Goal: Task Accomplishment & Management: Manage account settings

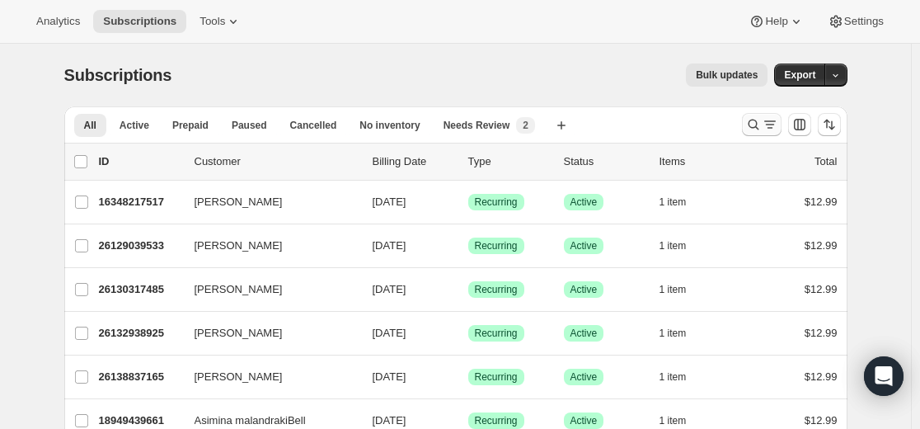
click at [749, 118] on icon "Search and filter results" at bounding box center [754, 124] width 16 height 16
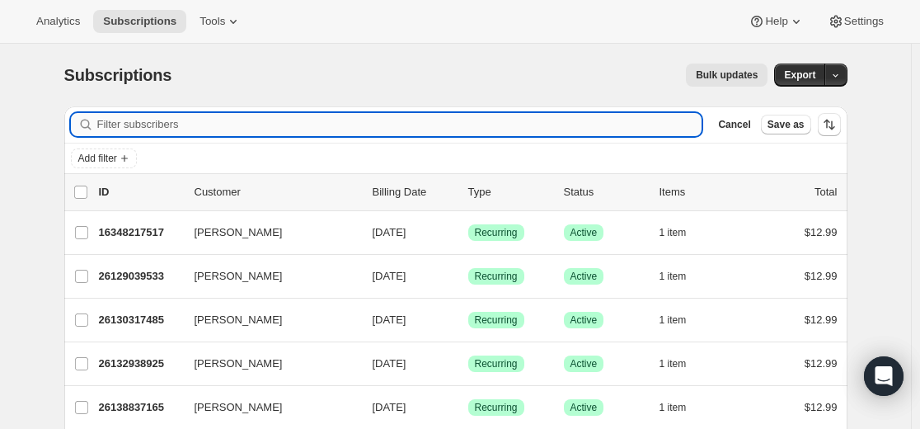
click at [570, 120] on input "Filter subscribers" at bounding box center [399, 124] width 605 height 23
type input "[EMAIL_ADDRESS][DOMAIN_NAME]"
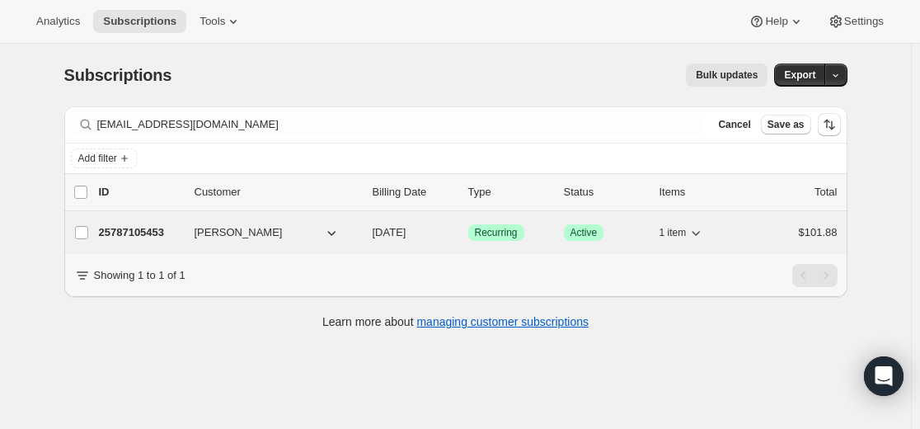
click at [145, 231] on p "25787105453" at bounding box center [140, 232] width 82 height 16
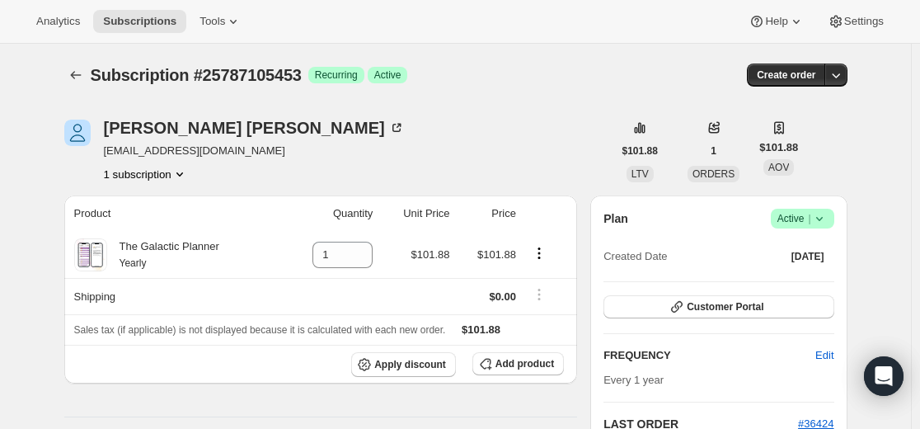
click at [822, 218] on icon at bounding box center [820, 218] width 16 height 16
click at [792, 285] on span "Cancel subscription" at bounding box center [800, 279] width 93 height 12
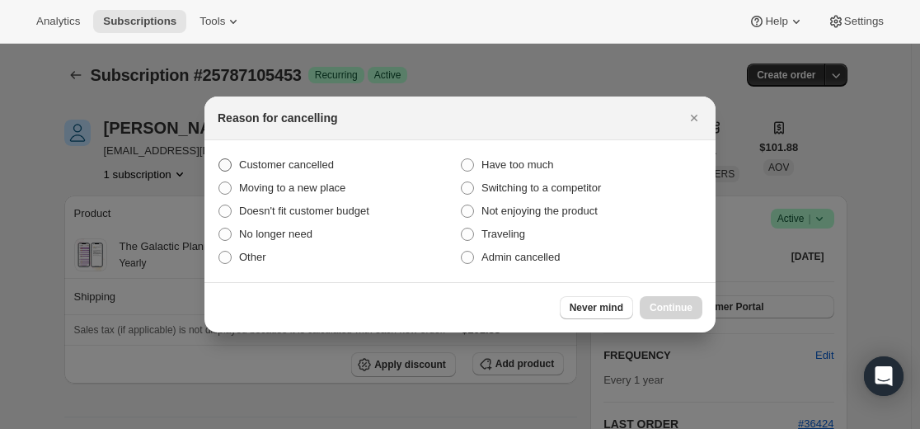
click at [327, 163] on span "Customer cancelled" at bounding box center [286, 164] width 95 height 12
click at [219, 159] on input "Customer cancelled" at bounding box center [219, 158] width 1 height 1
radio input "true"
click at [663, 308] on span "Continue" at bounding box center [671, 307] width 43 height 13
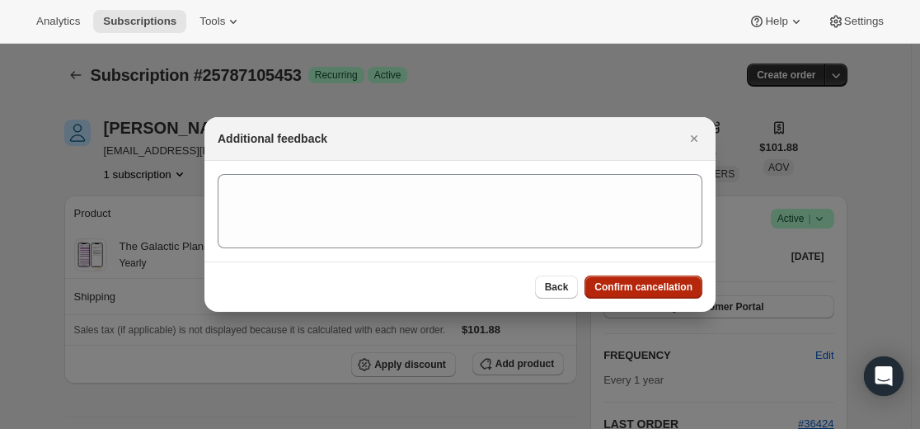
click at [658, 288] on span "Confirm cancellation" at bounding box center [644, 286] width 98 height 13
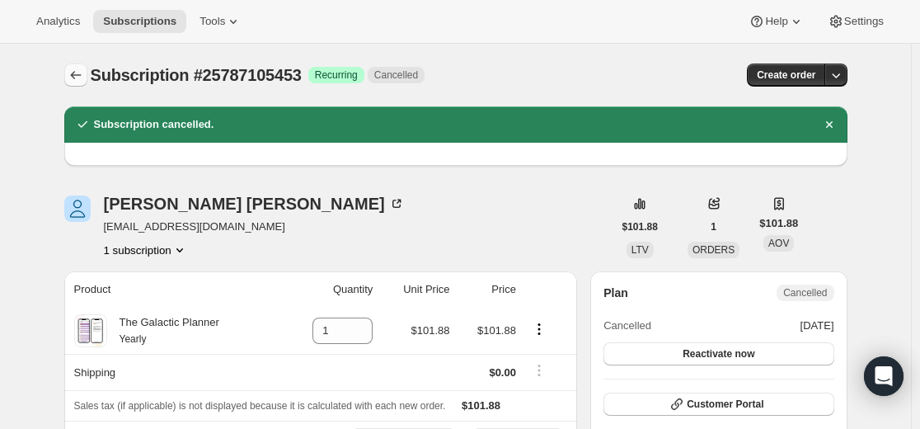
click at [76, 75] on icon "Subscriptions" at bounding box center [75, 75] width 11 height 8
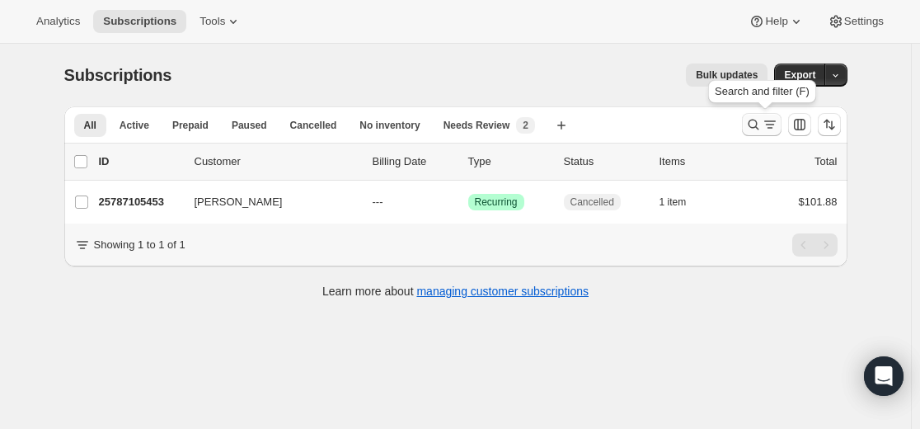
click at [752, 125] on icon "Search and filter results" at bounding box center [754, 124] width 16 height 16
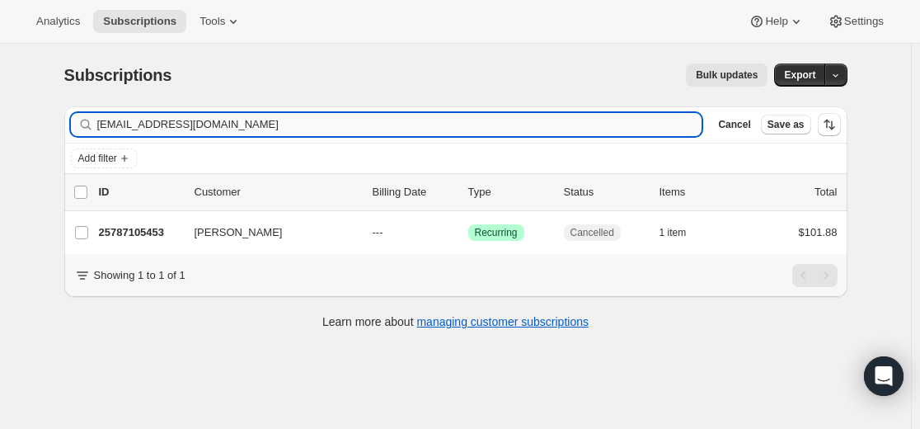
click at [567, 125] on input "[EMAIL_ADDRESS][DOMAIN_NAME]" at bounding box center [399, 124] width 605 height 23
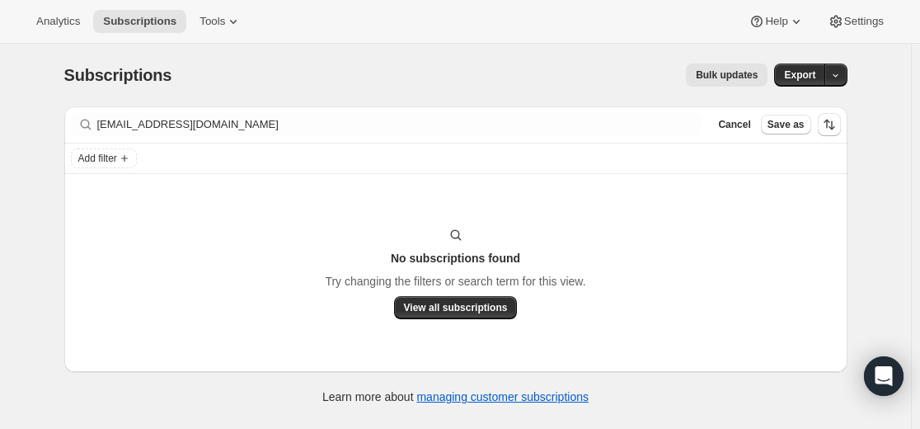
click at [291, 136] on div "Filter subscribers [EMAIL_ADDRESS][DOMAIN_NAME] Clear Cancel Save as" at bounding box center [455, 124] width 783 height 36
click at [292, 136] on div "Filter subscribers [EMAIL_ADDRESS][DOMAIN_NAME] Clear Cancel Save as" at bounding box center [455, 124] width 783 height 36
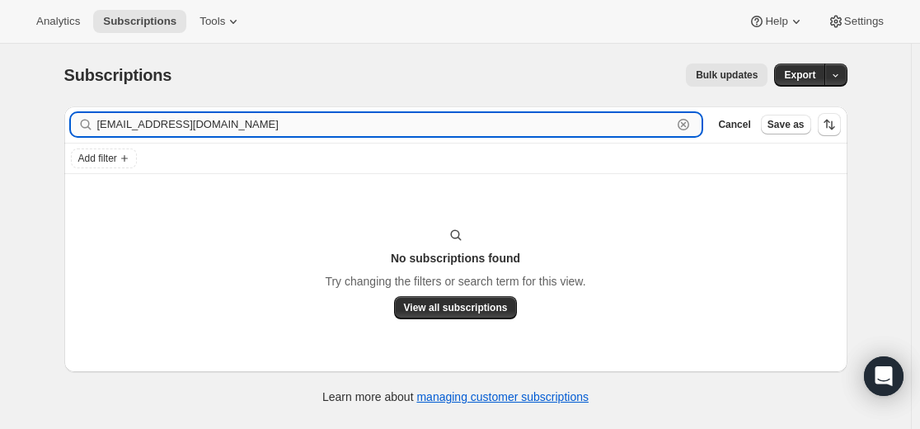
click at [292, 124] on input "[EMAIL_ADDRESS][DOMAIN_NAME]" at bounding box center [385, 124] width 576 height 23
paste input "26923991213"
type input "26923991213"
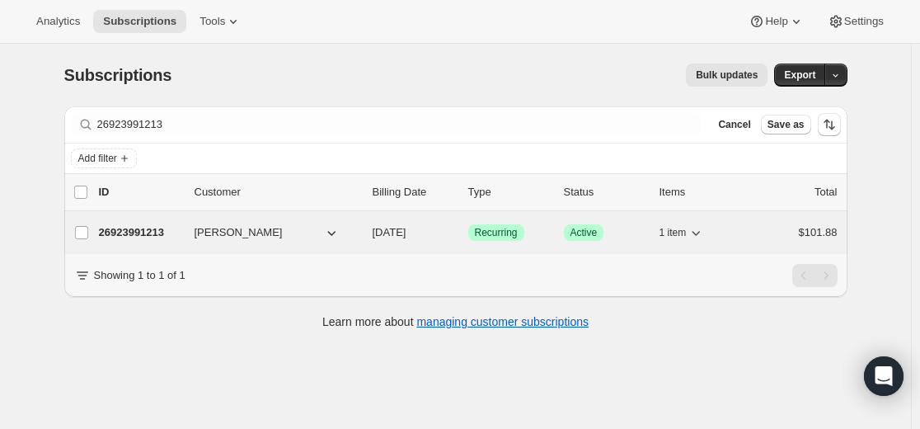
click at [151, 230] on p "26923991213" at bounding box center [140, 232] width 82 height 16
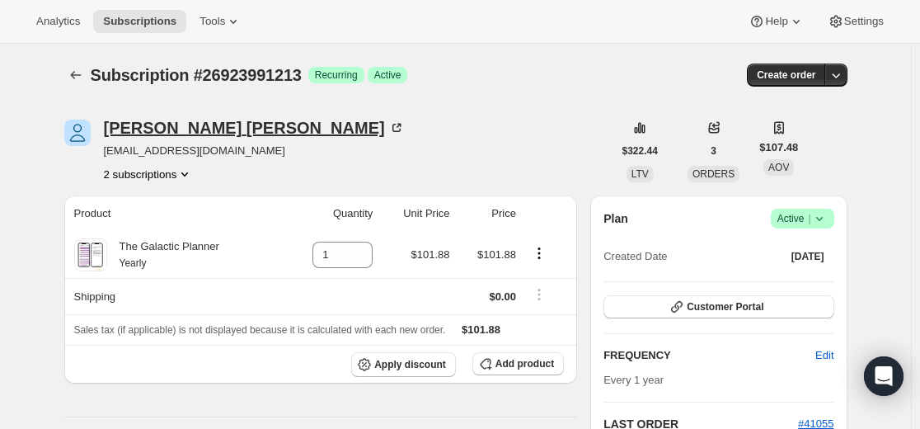
click at [176, 127] on div "[PERSON_NAME]" at bounding box center [254, 128] width 301 height 16
click at [72, 71] on icon "Subscriptions" at bounding box center [76, 75] width 16 height 16
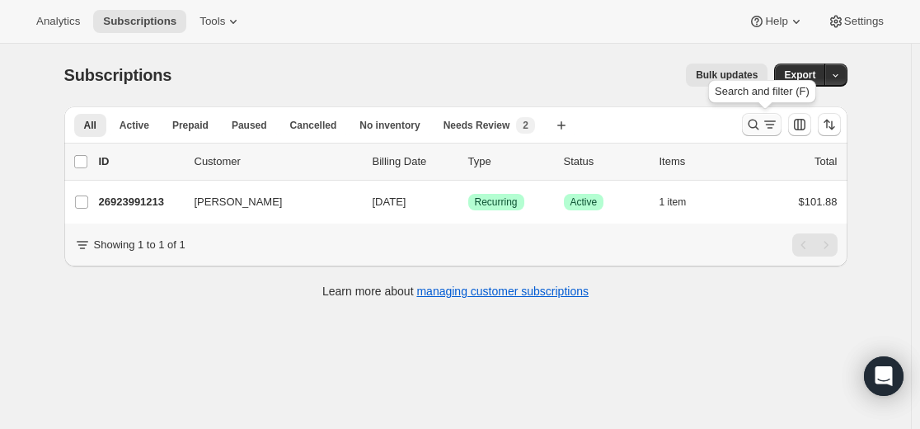
click at [757, 126] on icon "Search and filter results" at bounding box center [754, 124] width 16 height 16
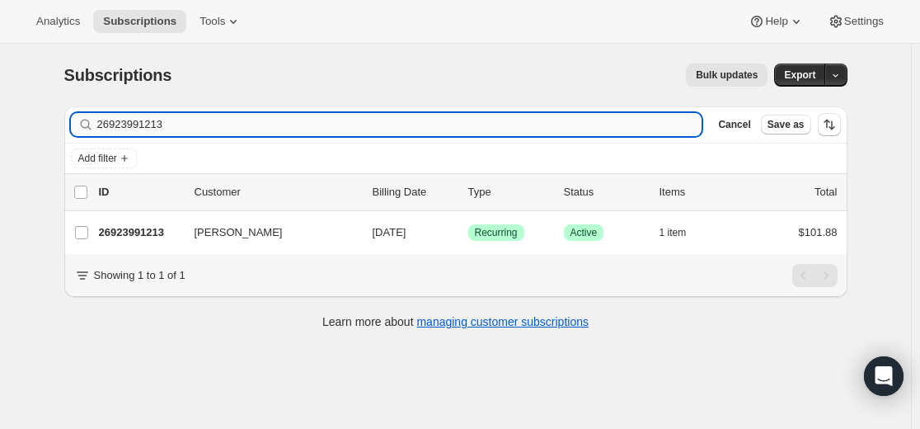
click at [525, 116] on input "26923991213" at bounding box center [399, 124] width 605 height 23
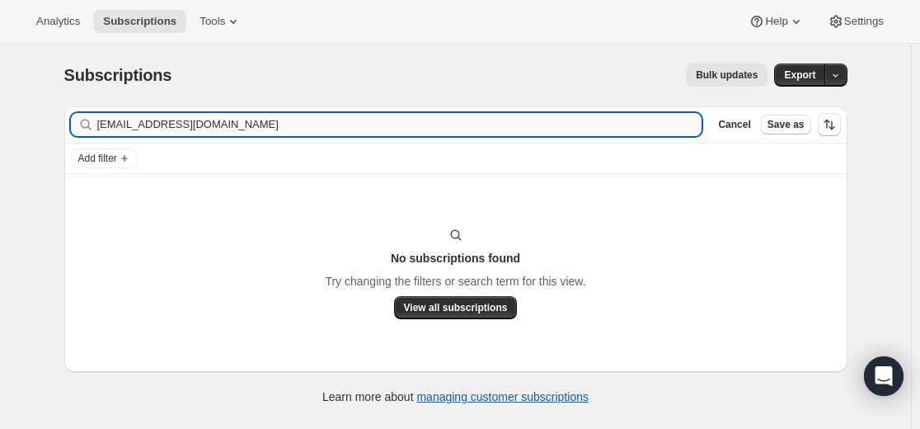
click at [105, 129] on input "[EMAIL_ADDRESS][DOMAIN_NAME]" at bounding box center [399, 124] width 605 height 23
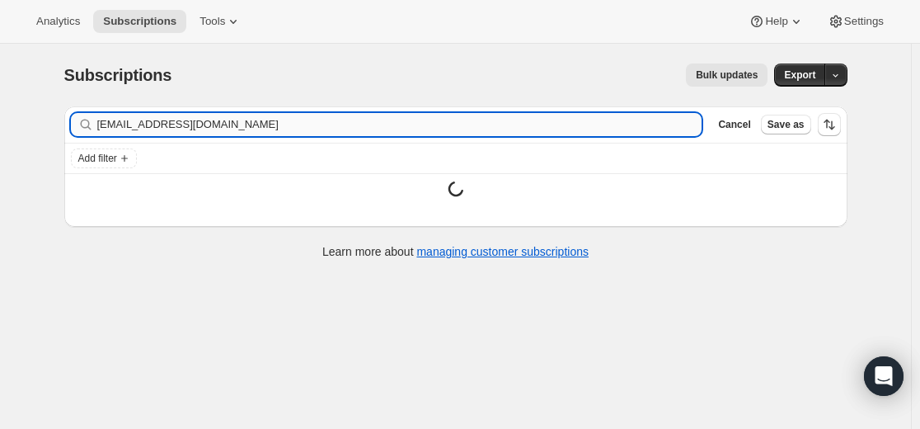
type input "[EMAIL_ADDRESS][DOMAIN_NAME]"
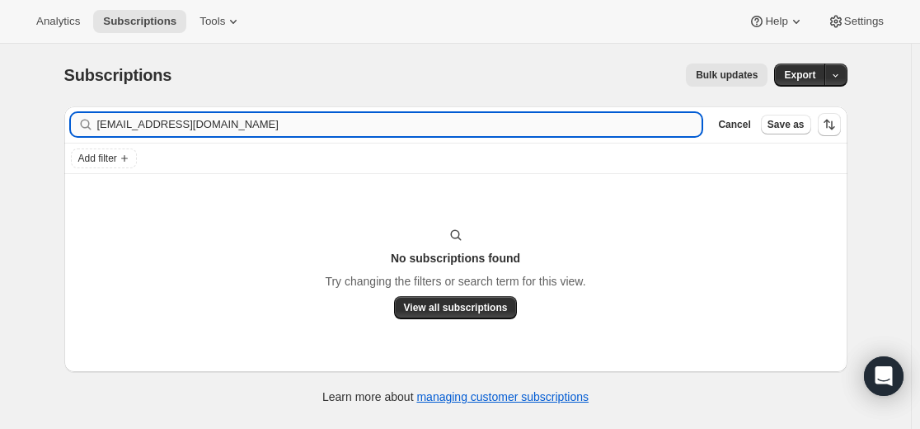
click at [297, 123] on input "[EMAIL_ADDRESS][DOMAIN_NAME]" at bounding box center [399, 124] width 605 height 23
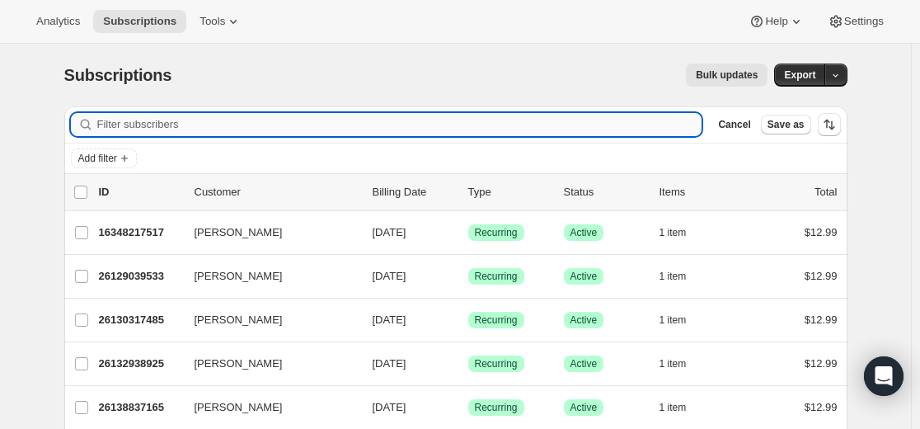
click at [513, 117] on input "Filter subscribers" at bounding box center [399, 124] width 605 height 23
paste input "[EMAIL_ADDRESS][DOMAIN_NAME]"
type input "[EMAIL_ADDRESS][DOMAIN_NAME]"
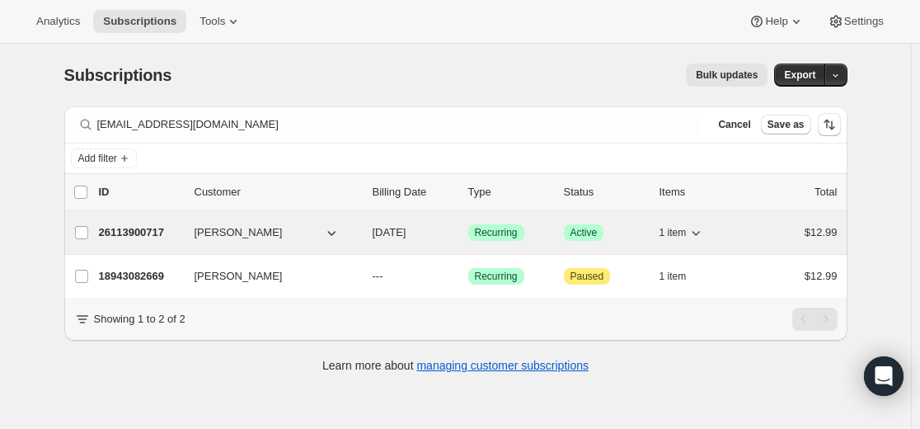
click at [151, 230] on p "26113900717" at bounding box center [140, 232] width 82 height 16
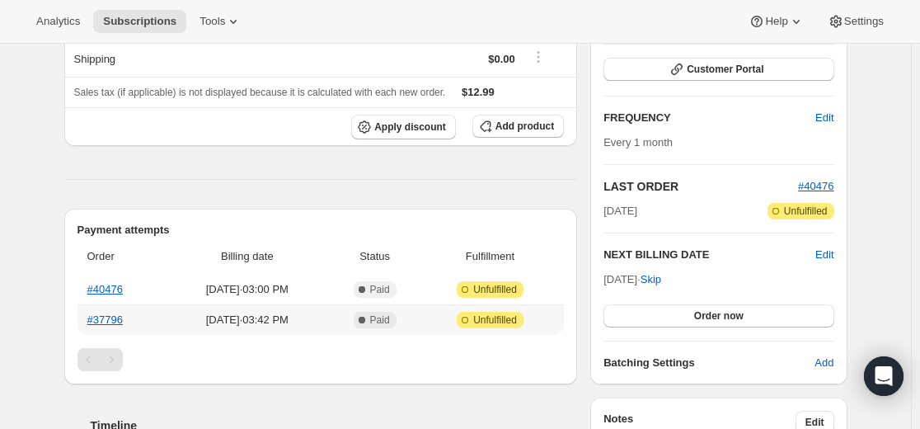
scroll to position [247, 0]
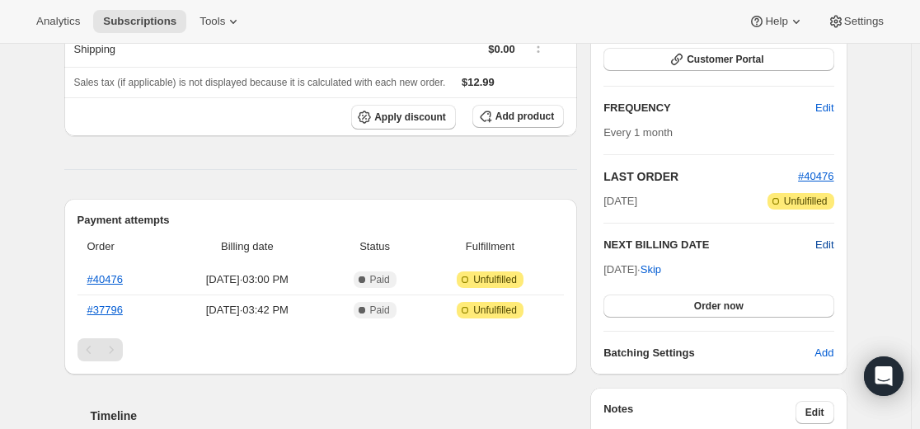
click at [832, 244] on span "Edit" at bounding box center [825, 245] width 18 height 16
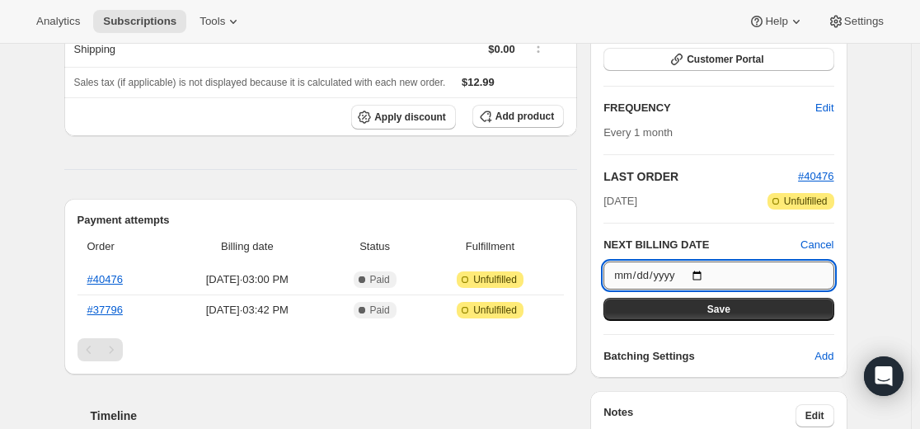
click at [710, 275] on input "[DATE]" at bounding box center [719, 275] width 230 height 28
type input "[DATE]"
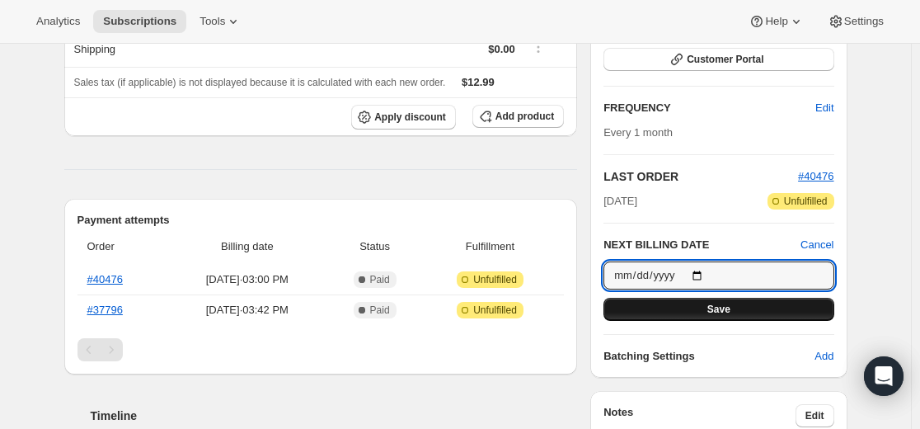
click at [737, 315] on button "Save" at bounding box center [719, 309] width 230 height 23
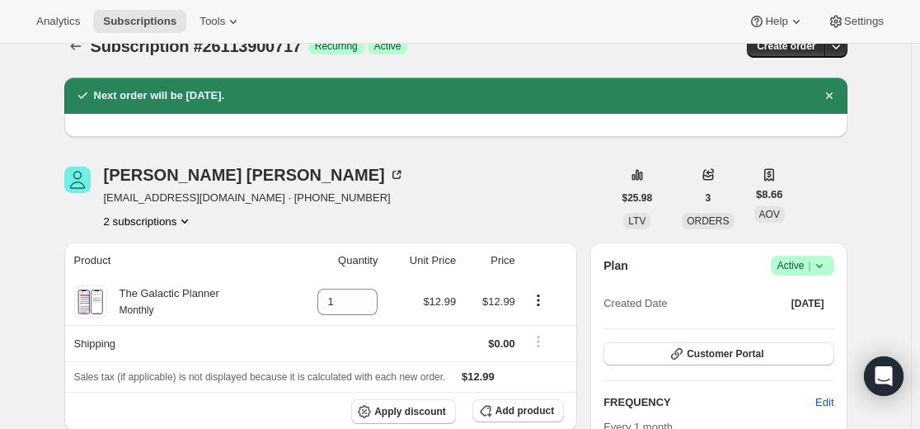
scroll to position [0, 0]
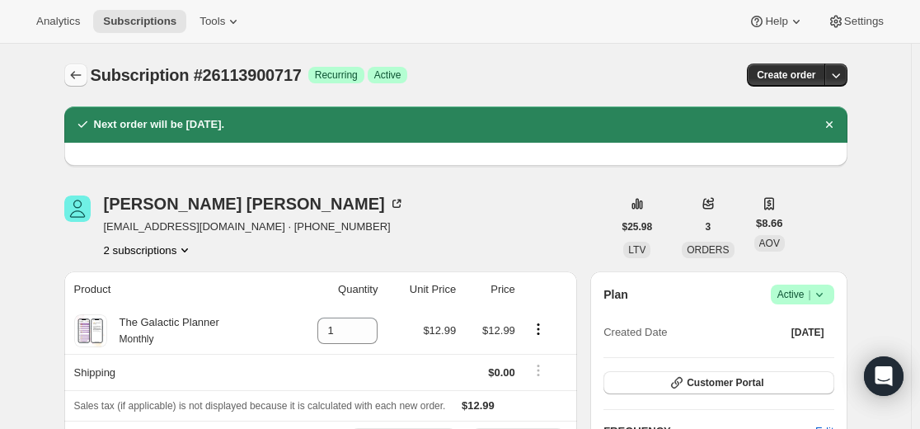
click at [84, 72] on icon "Subscriptions" at bounding box center [76, 75] width 16 height 16
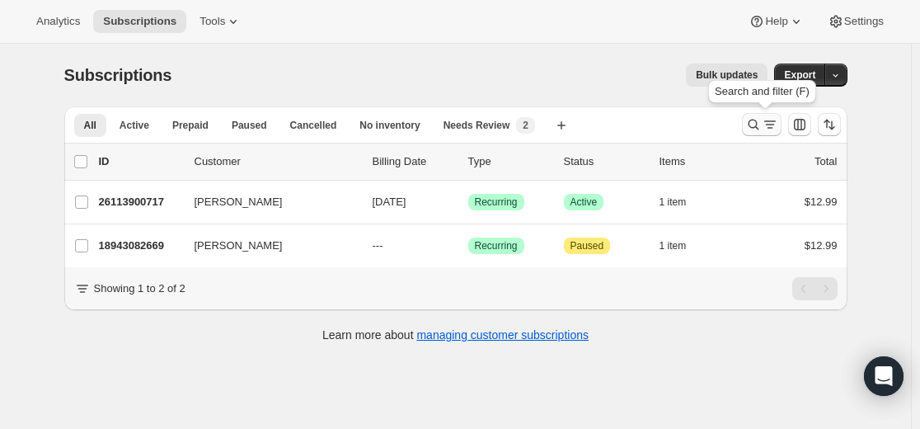
click at [762, 120] on icon "Search and filter results" at bounding box center [754, 124] width 16 height 16
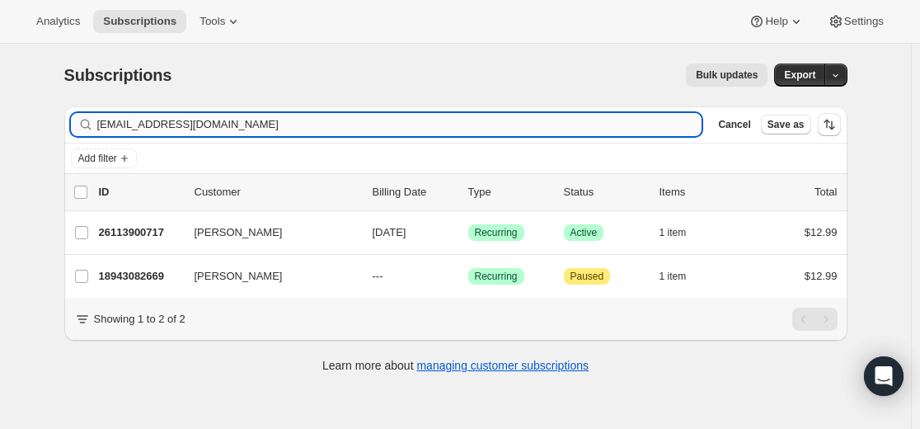
click at [540, 116] on input "[EMAIL_ADDRESS][DOMAIN_NAME]" at bounding box center [399, 124] width 605 height 23
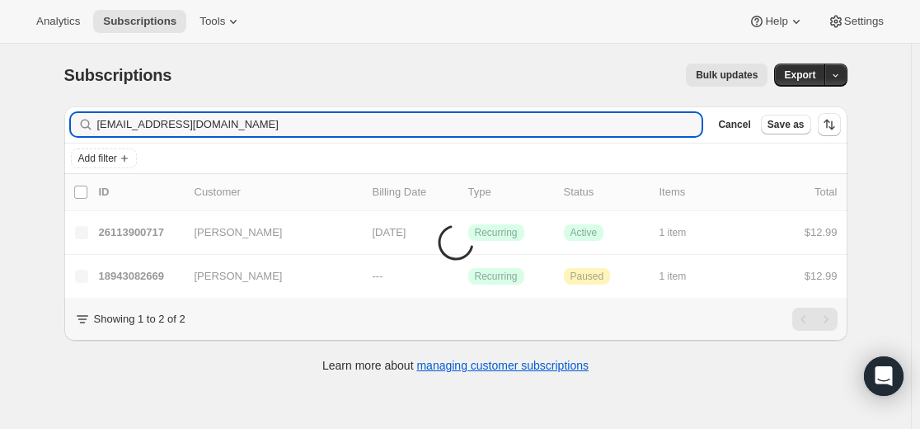
type input "[EMAIL_ADDRESS][DOMAIN_NAME]"
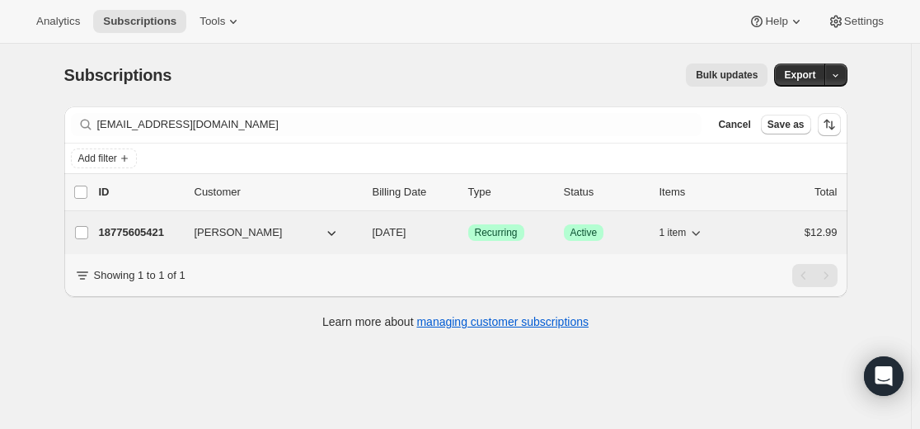
click at [149, 232] on p "18775605421" at bounding box center [140, 232] width 82 height 16
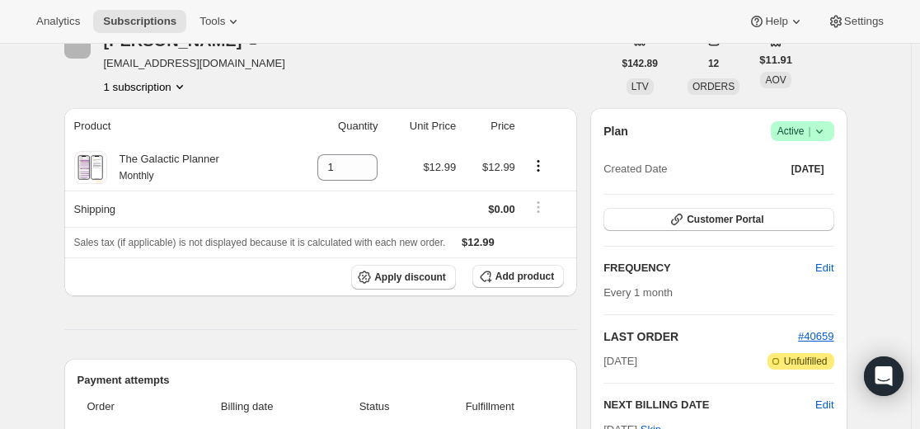
scroll to position [330, 0]
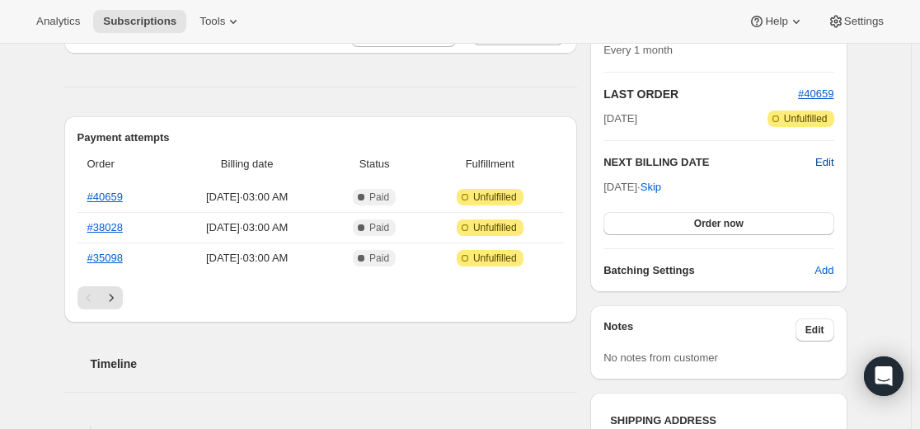
click at [826, 162] on span "Edit" at bounding box center [825, 162] width 18 height 16
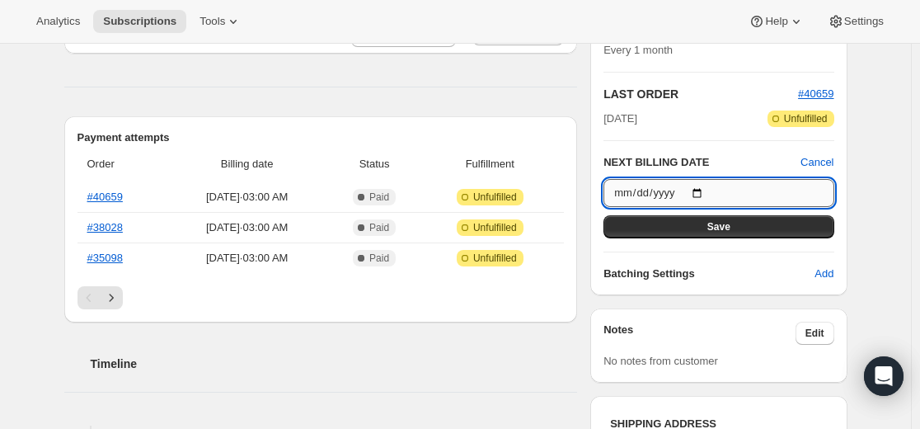
click at [710, 191] on input "[DATE]" at bounding box center [719, 193] width 230 height 28
type input "[DATE]"
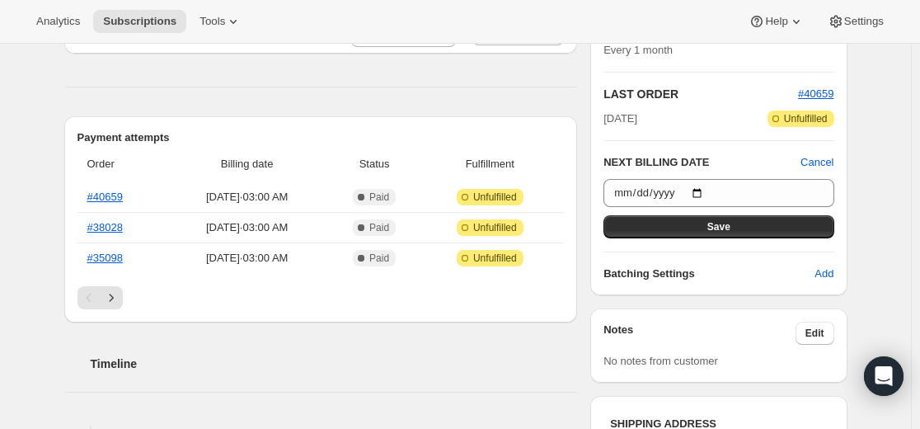
click at [731, 229] on span "Save" at bounding box center [719, 226] width 23 height 13
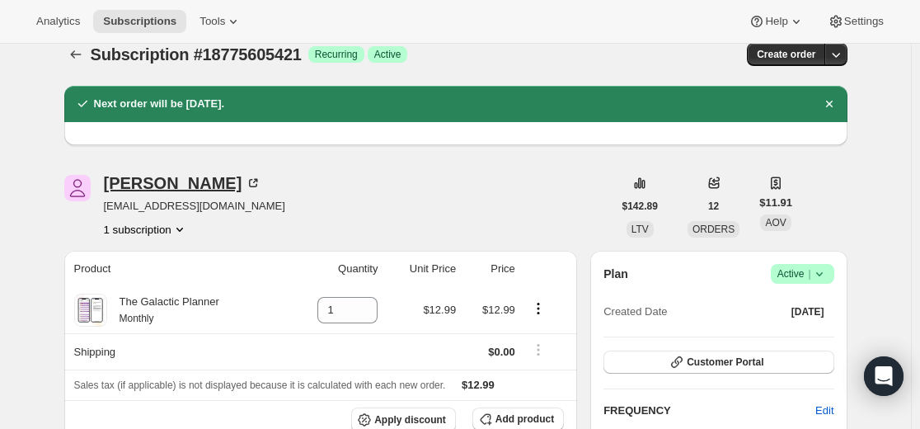
scroll to position [0, 0]
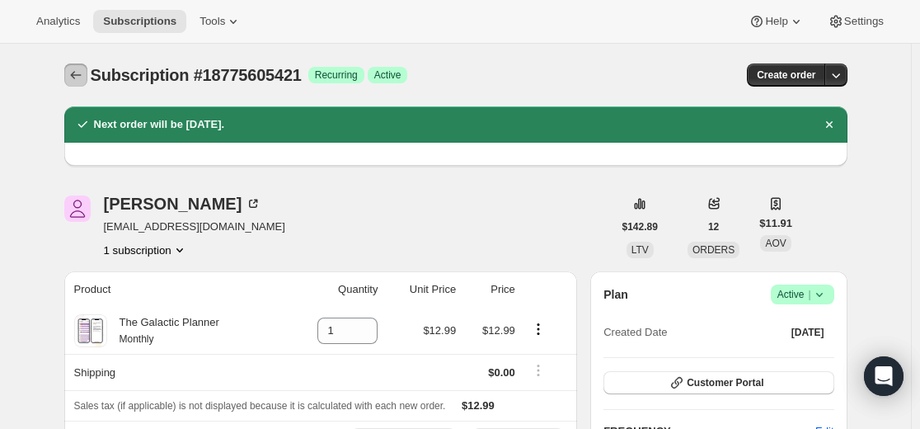
click at [71, 76] on button "Subscriptions" at bounding box center [75, 75] width 23 height 23
